Goal: Transaction & Acquisition: Purchase product/service

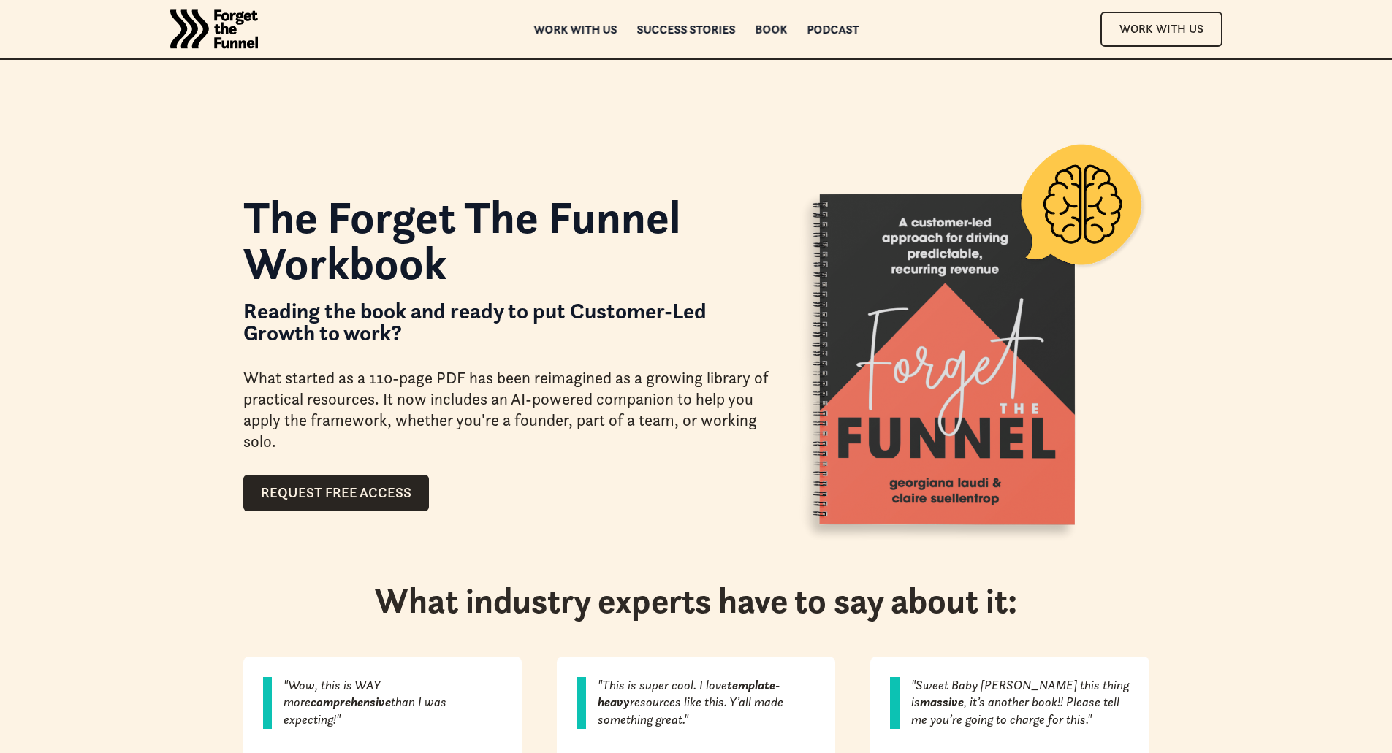
click at [776, 30] on div "Book" at bounding box center [771, 29] width 32 height 10
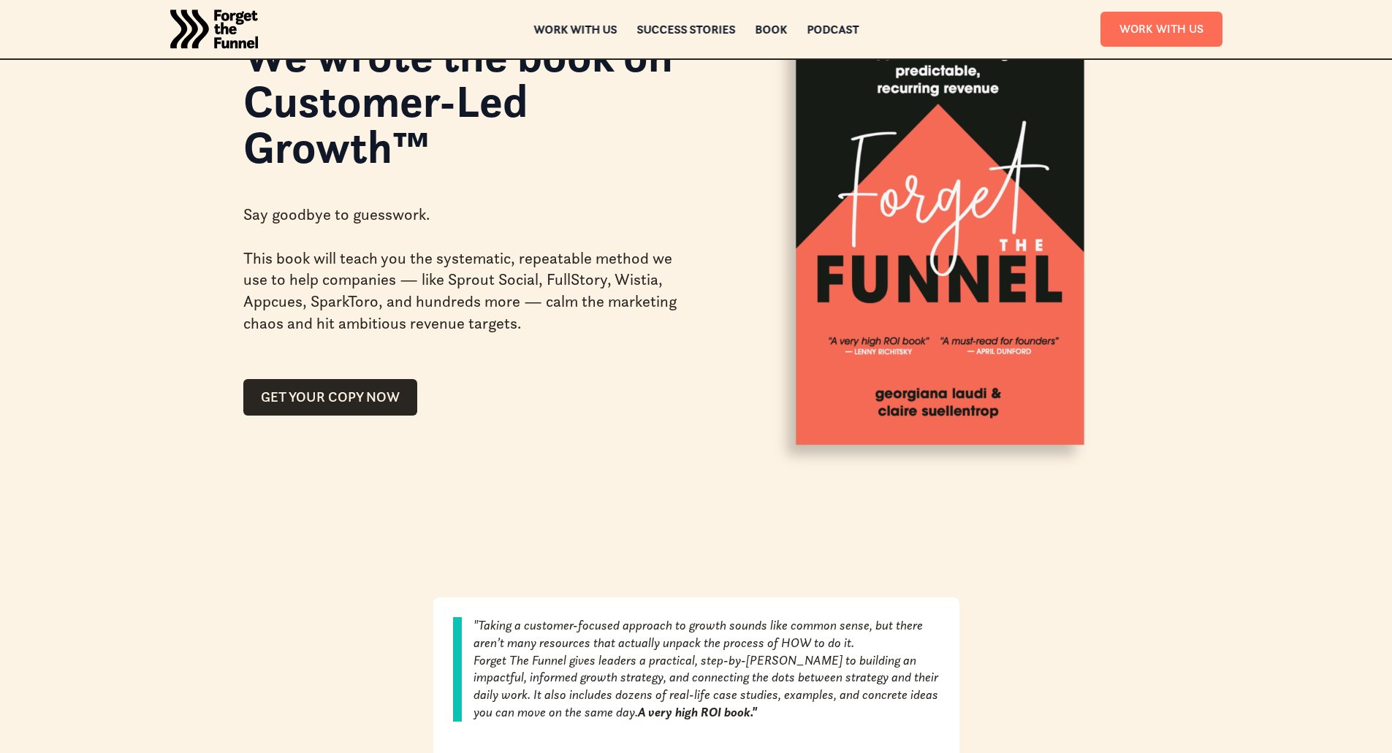
scroll to position [146, 0]
